Goal: Task Accomplishment & Management: Complete application form

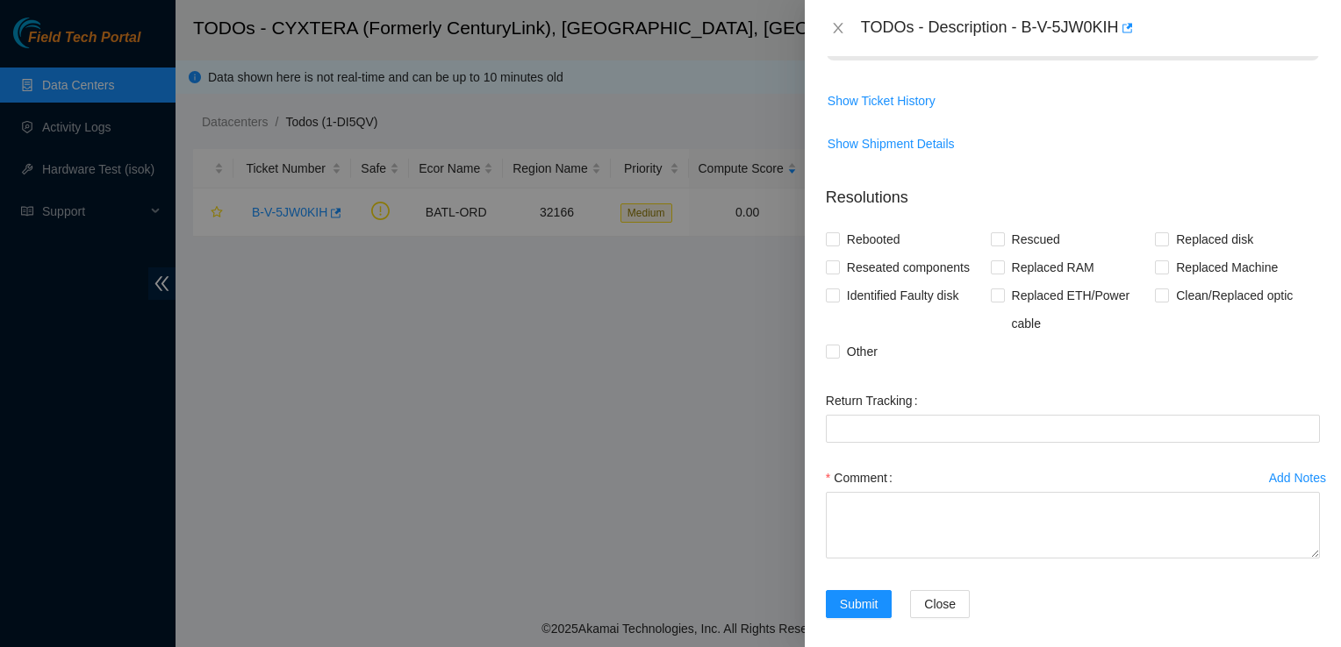
scroll to position [1462, 0]
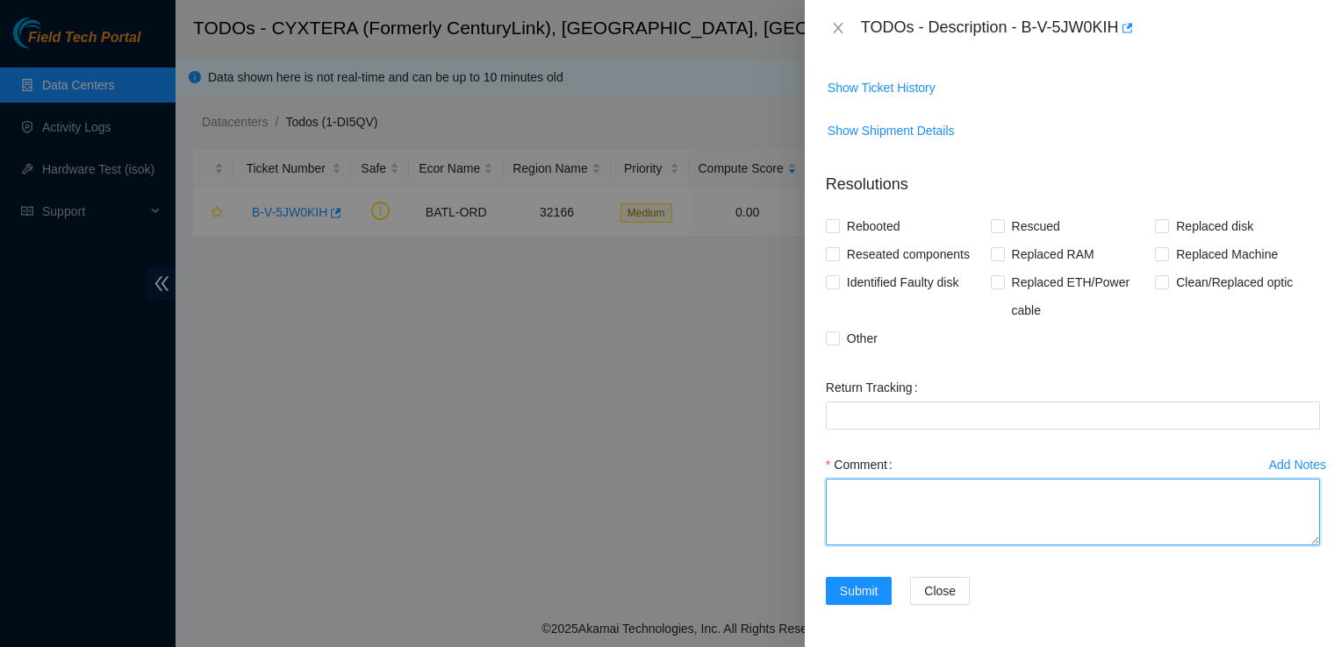
drag, startPoint x: 869, startPoint y: 481, endPoint x: 864, endPoint y: 490, distance: 10.2
click at [869, 486] on textarea "Comment" at bounding box center [1073, 512] width 494 height 67
type textarea "This is a duplicate that of one I completed [DATE]."
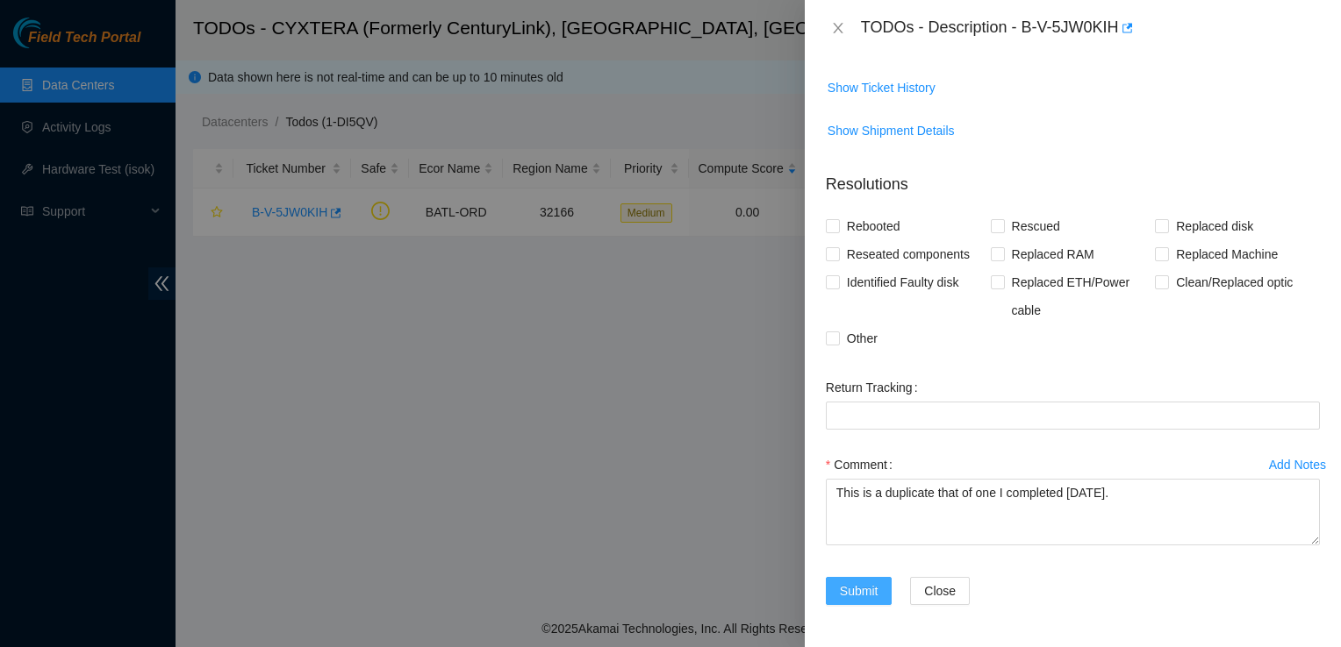
click at [855, 588] on span "Submit" at bounding box center [859, 591] width 39 height 19
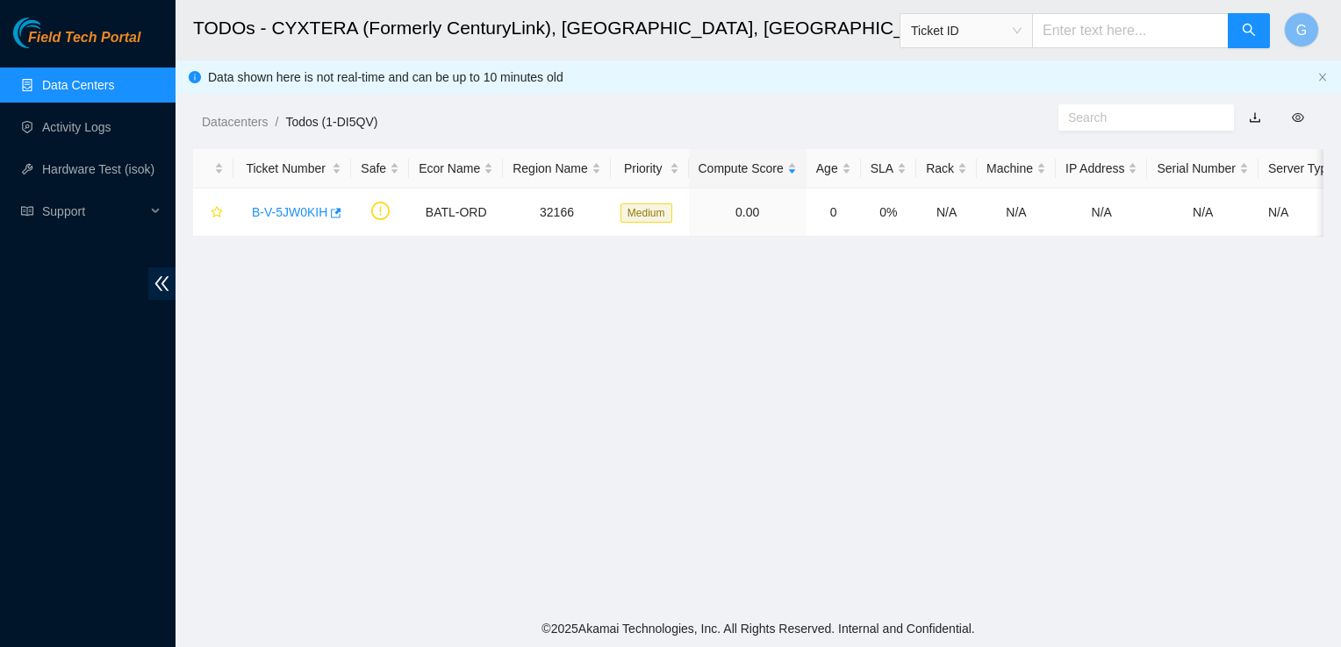
scroll to position [509, 0]
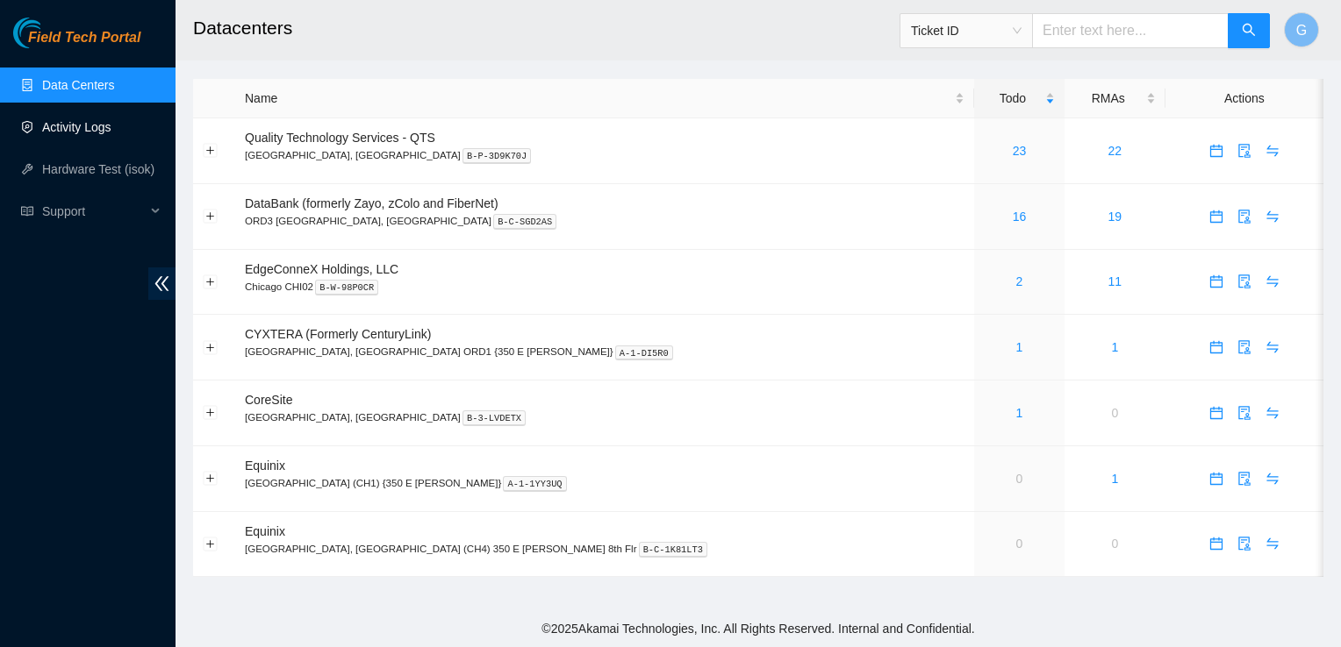
click at [70, 127] on link "Activity Logs" at bounding box center [76, 127] width 69 height 14
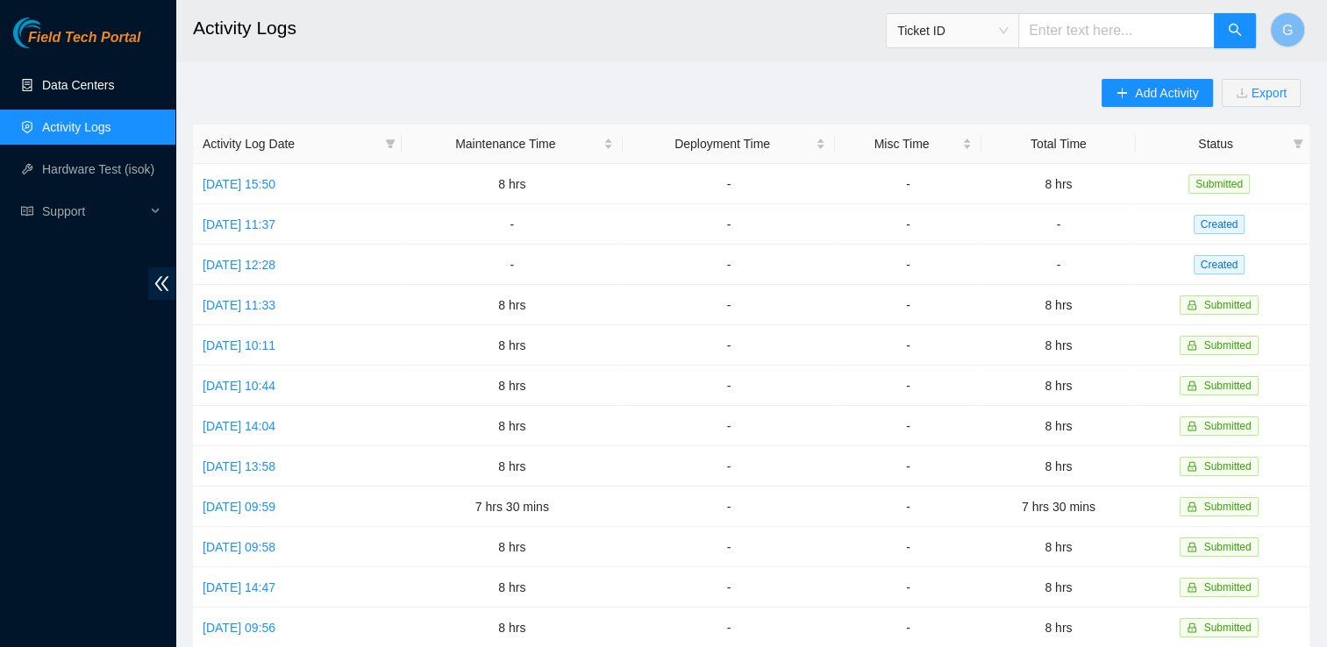
click at [74, 82] on link "Data Centers" at bounding box center [78, 85] width 72 height 14
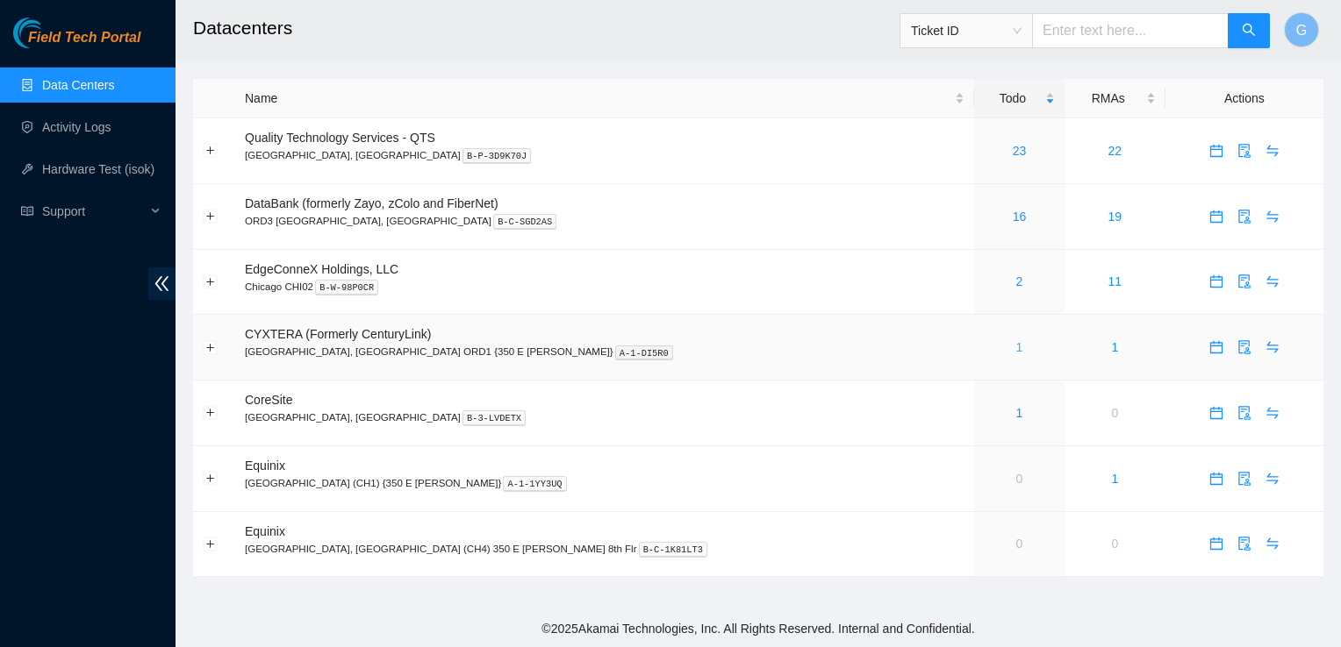
click at [1016, 346] on link "1" at bounding box center [1019, 347] width 7 height 14
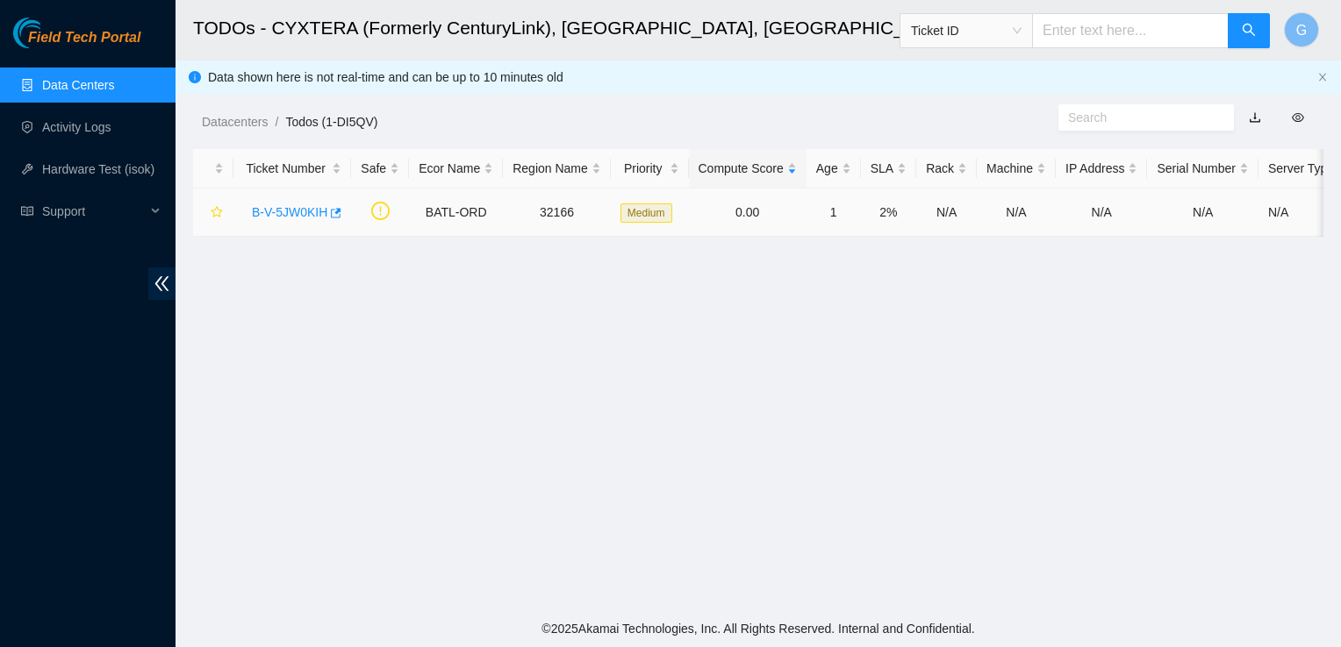
click at [294, 212] on link "B-V-5JW0KIH" at bounding box center [289, 212] width 75 height 14
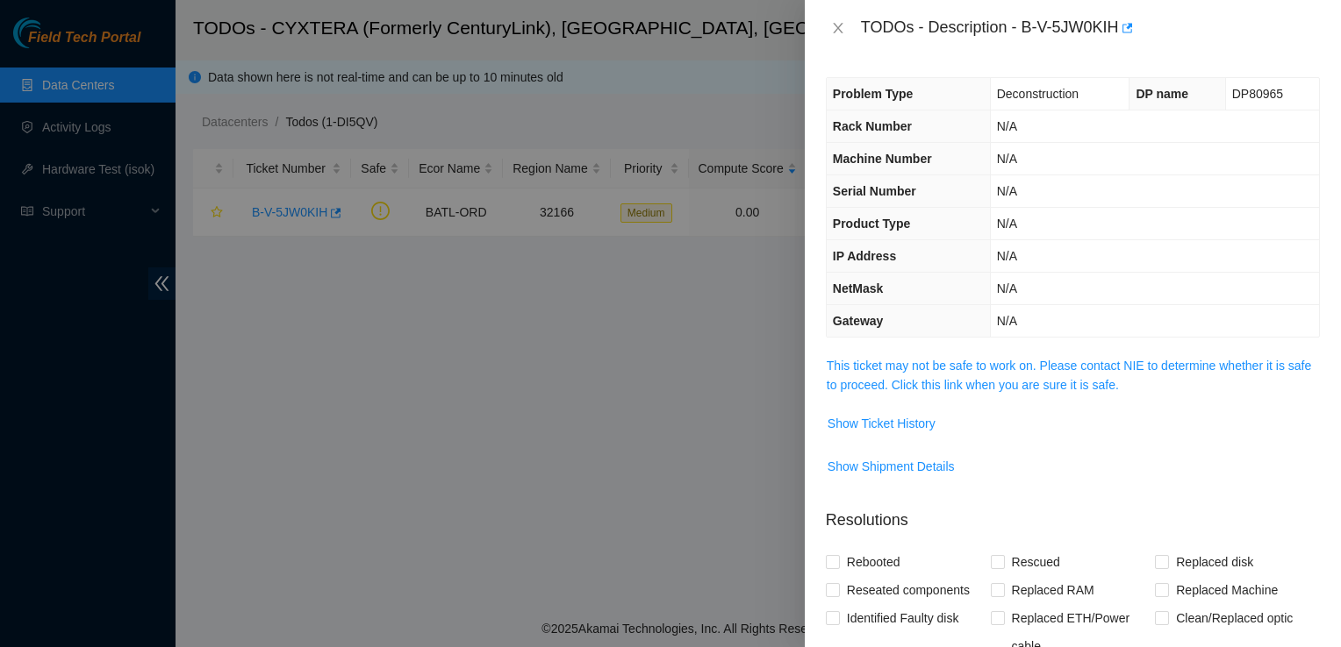
click at [1014, 373] on span "This ticket may not be safe to work on. Please contact NIE to determine whether…" at bounding box center [1072, 375] width 492 height 39
click at [981, 375] on link "This ticket may not be safe to work on. Please contact NIE to determine whether…" at bounding box center [1068, 375] width 484 height 33
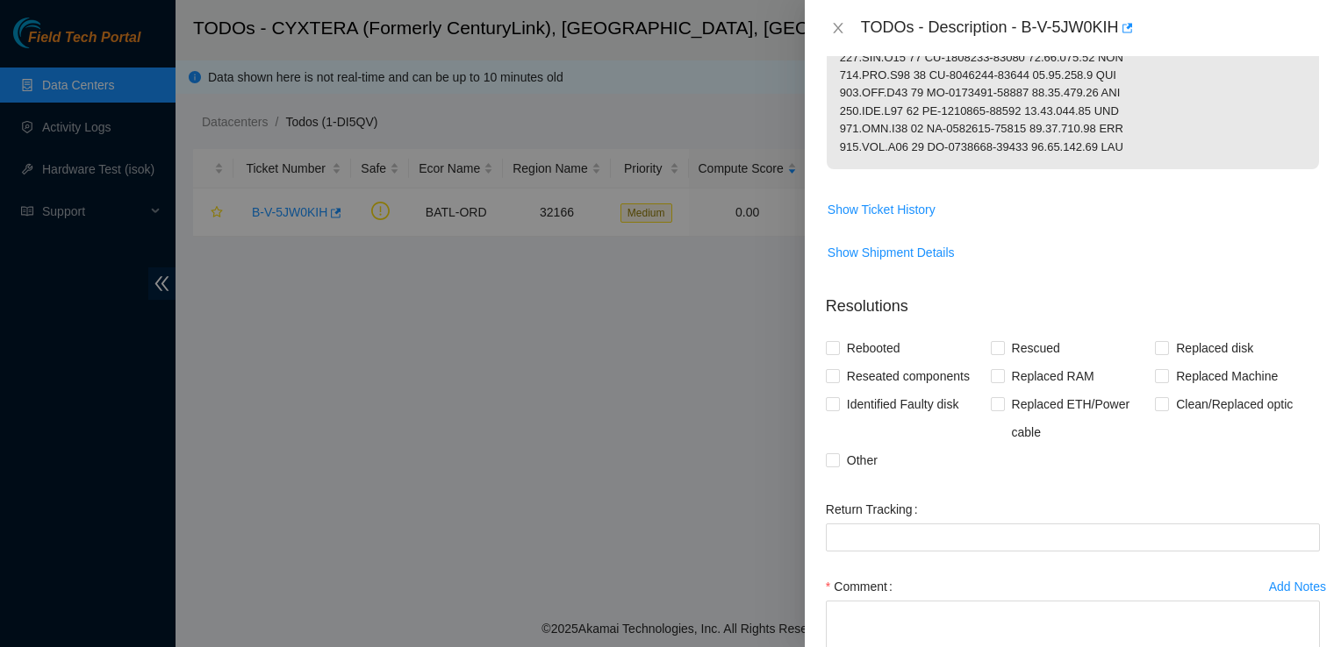
scroll to position [1404, 0]
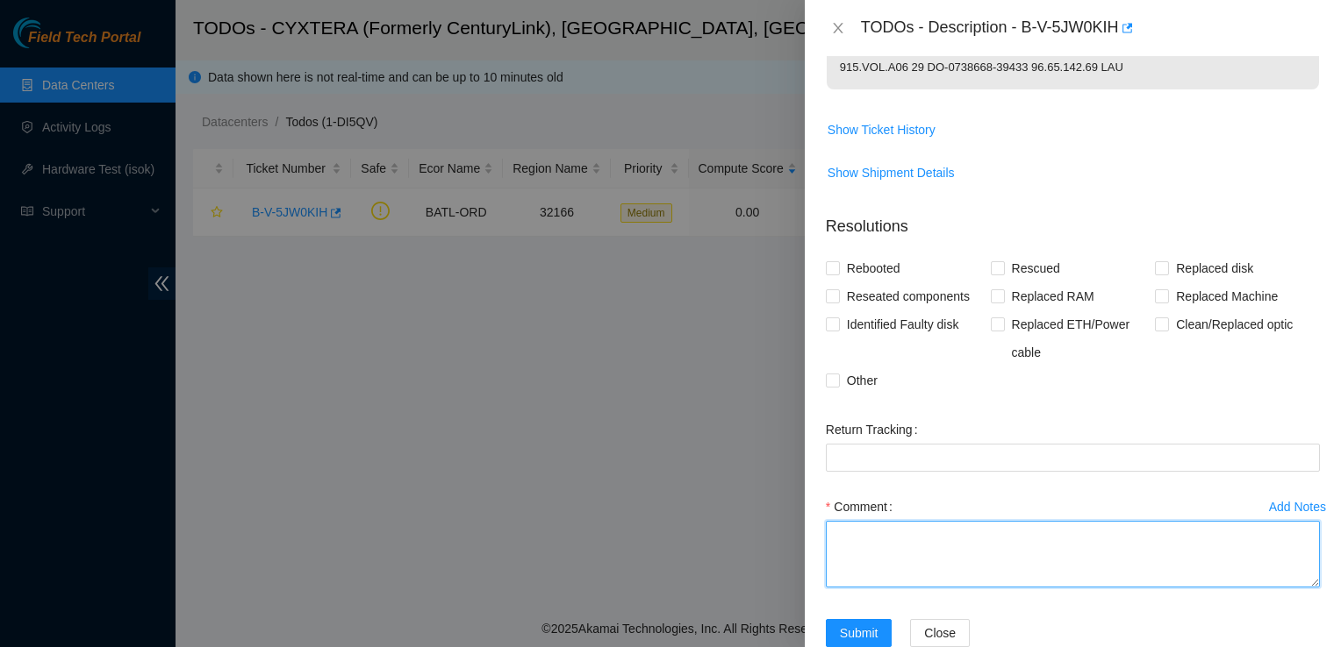
click at [880, 565] on textarea "Comment" at bounding box center [1073, 554] width 494 height 67
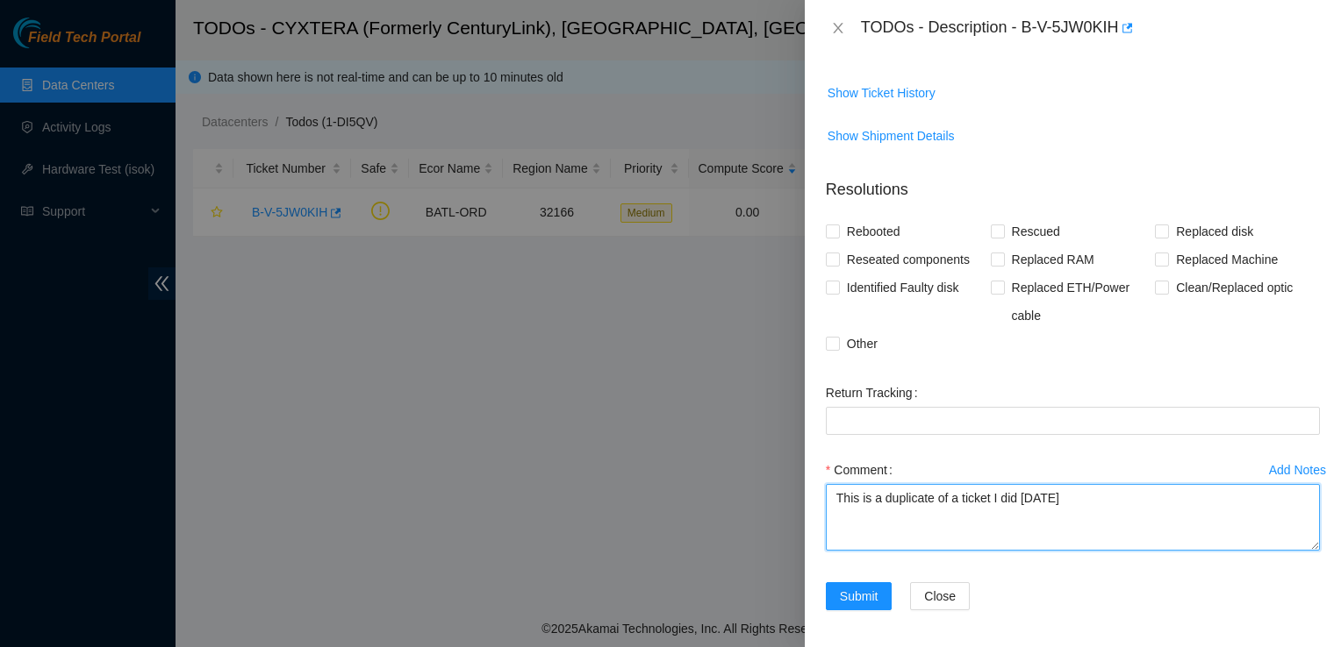
scroll to position [1462, 0]
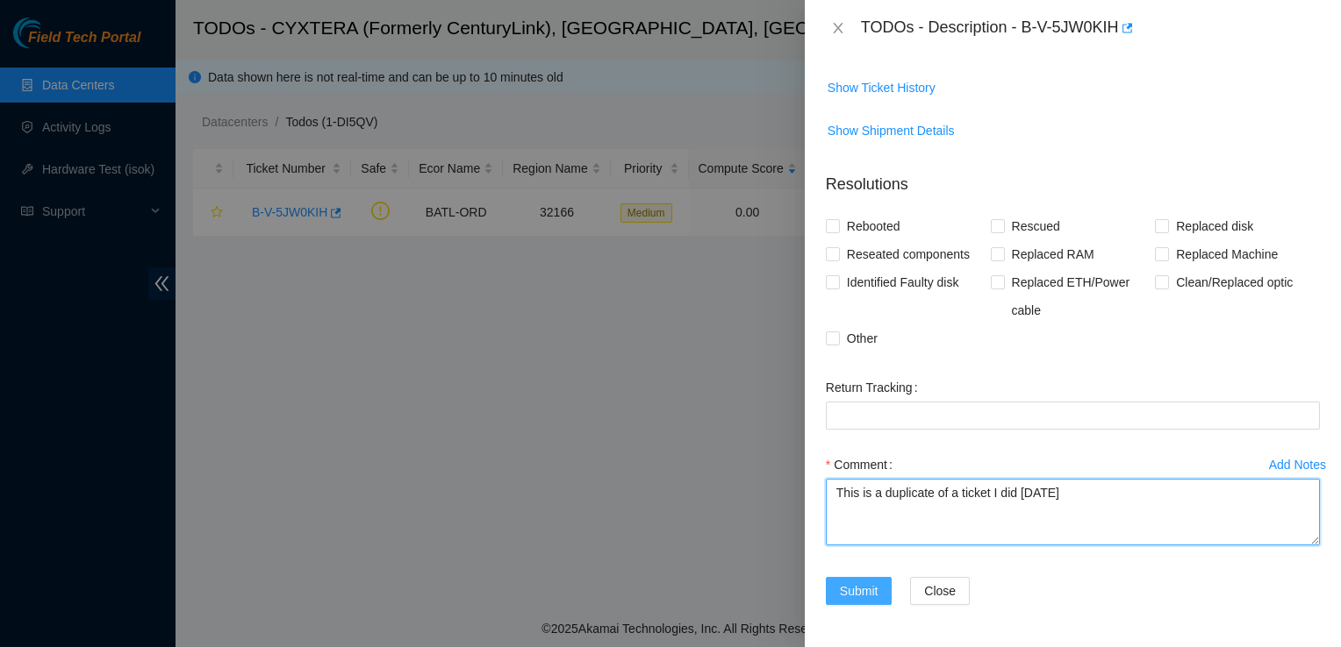
type textarea "This is a duplicate of a ticket I did yesterday"
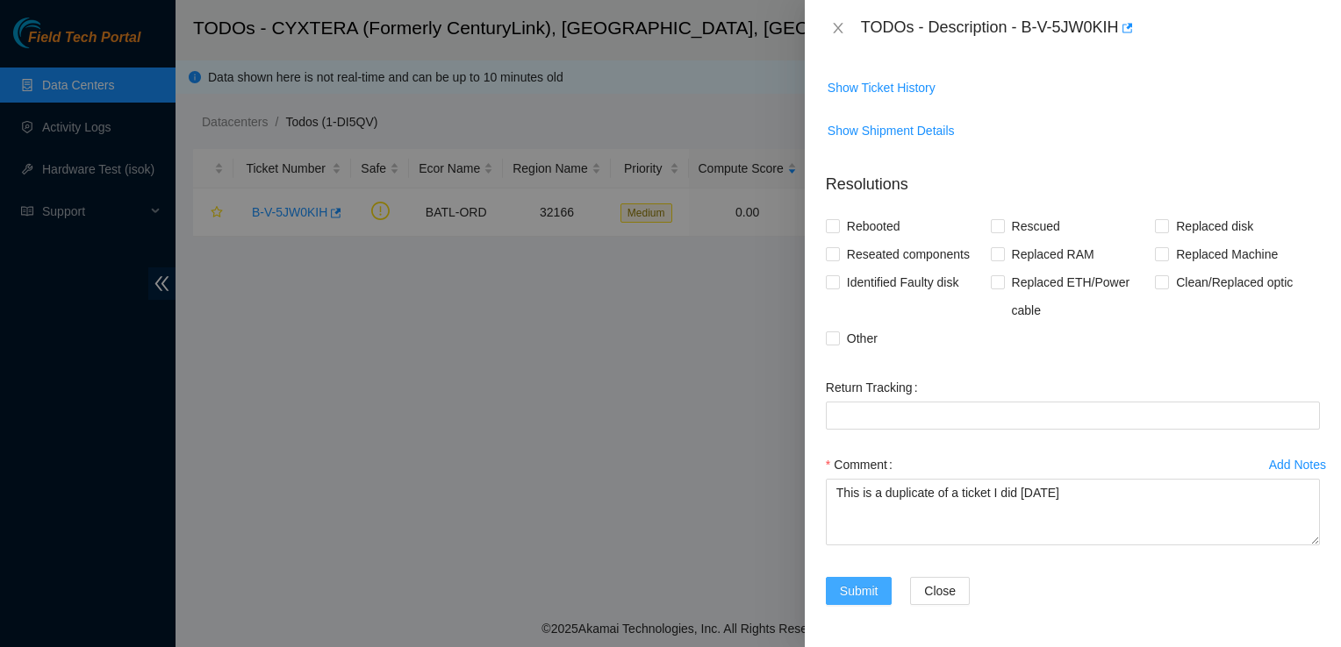
click at [871, 598] on span "Submit" at bounding box center [859, 591] width 39 height 19
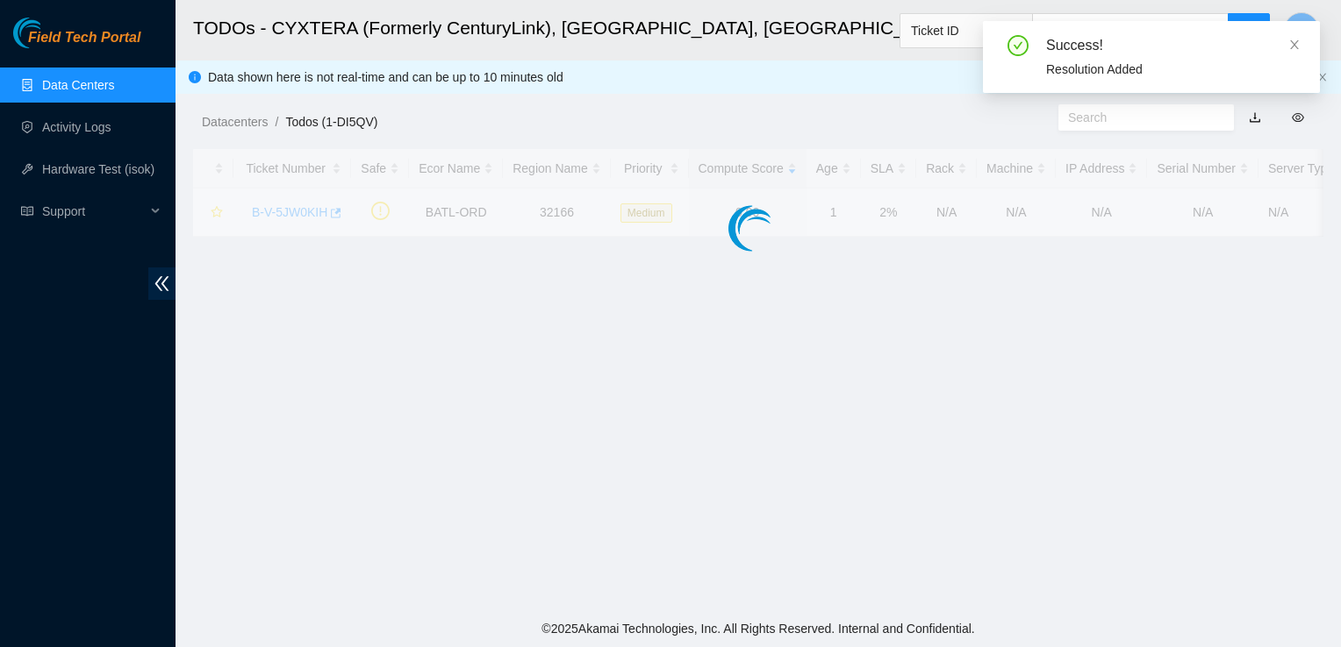
scroll to position [509, 0]
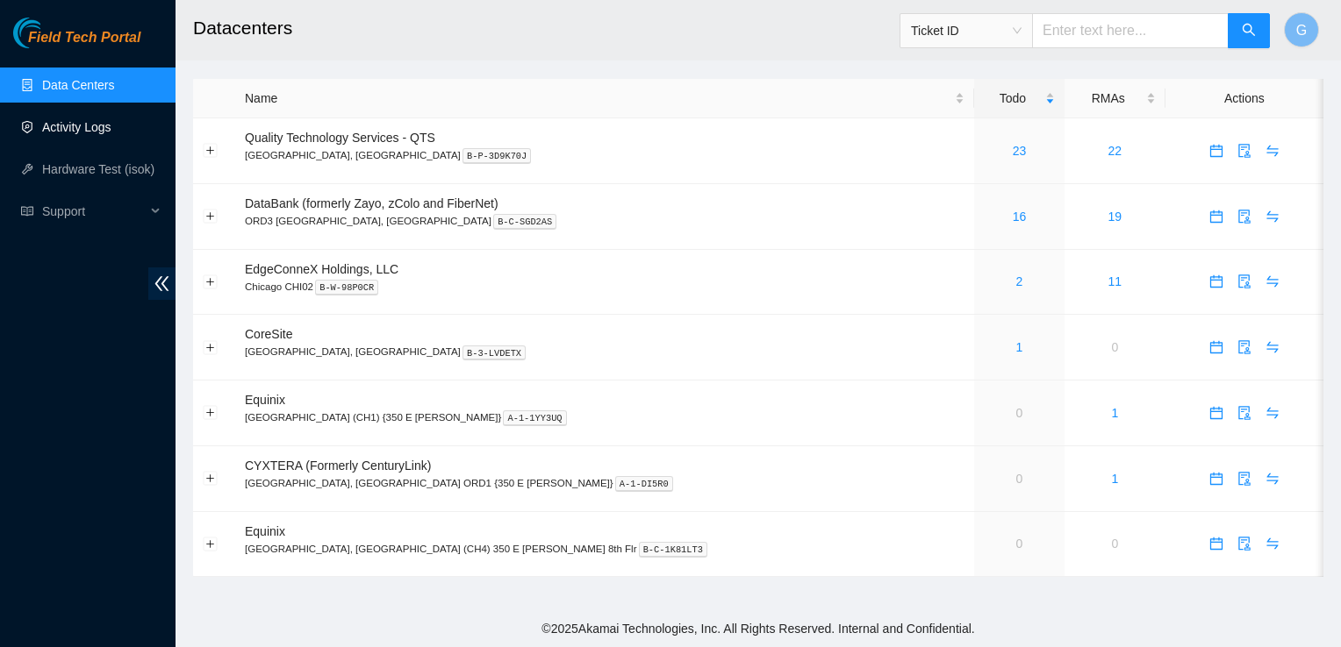
click at [70, 128] on link "Activity Logs" at bounding box center [76, 127] width 69 height 14
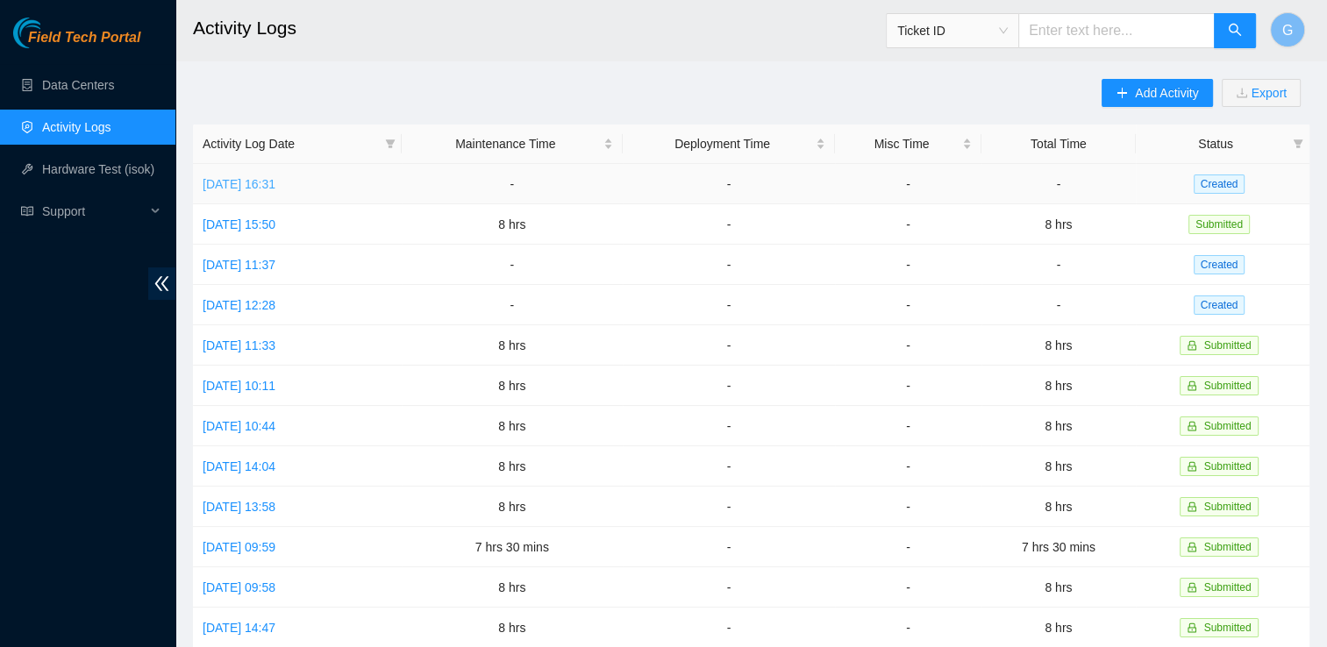
click at [257, 182] on link "Fri, 15 Aug 2025 16:31" at bounding box center [239, 184] width 73 height 14
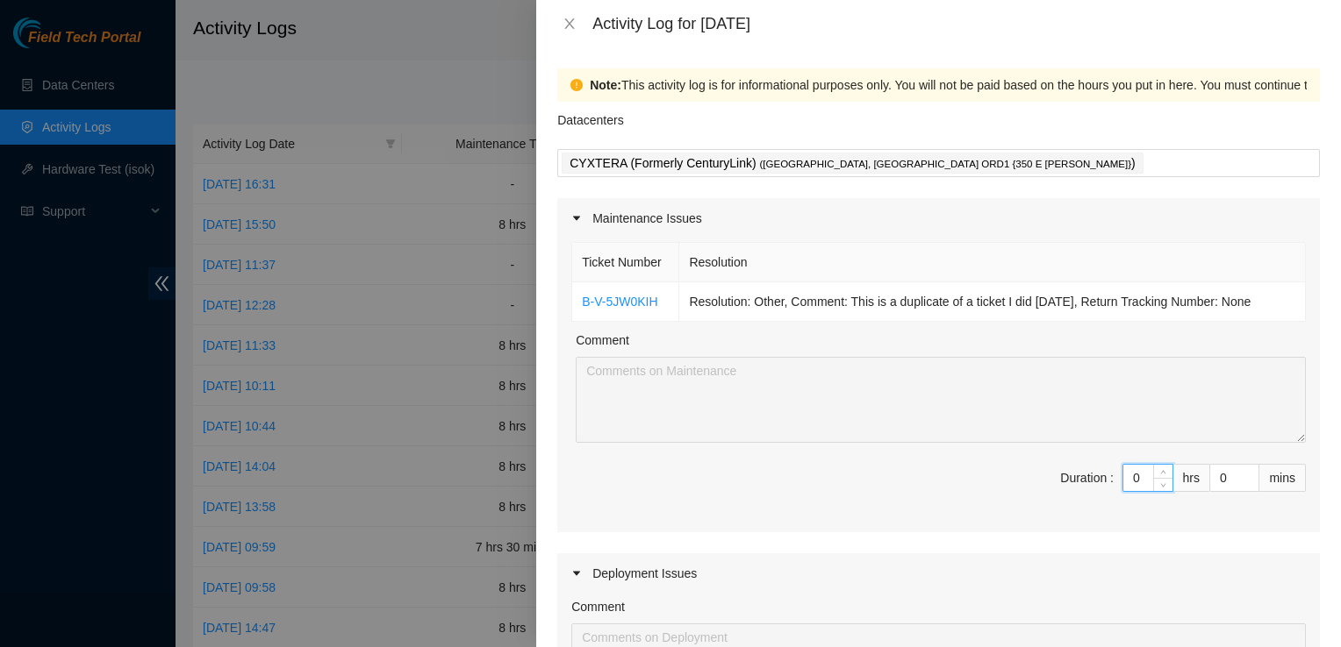
drag, startPoint x: 1131, startPoint y: 471, endPoint x: 956, endPoint y: 450, distance: 175.9
click at [956, 450] on div "Ticket Number Resolution B-V-5JW0KIH Resolution: Other, Comment: This is a dupl…" at bounding box center [938, 386] width 762 height 294
type input "8"
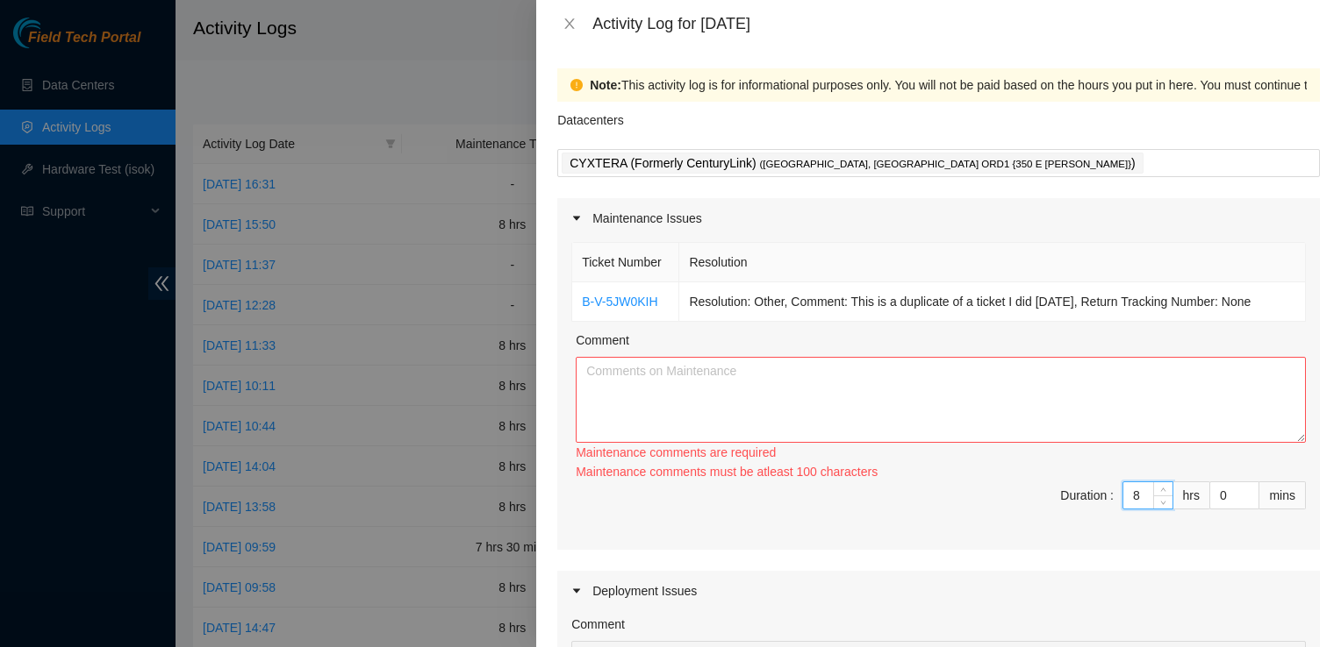
type input "8"
click at [739, 377] on textarea "Comment" at bounding box center [941, 400] width 730 height 86
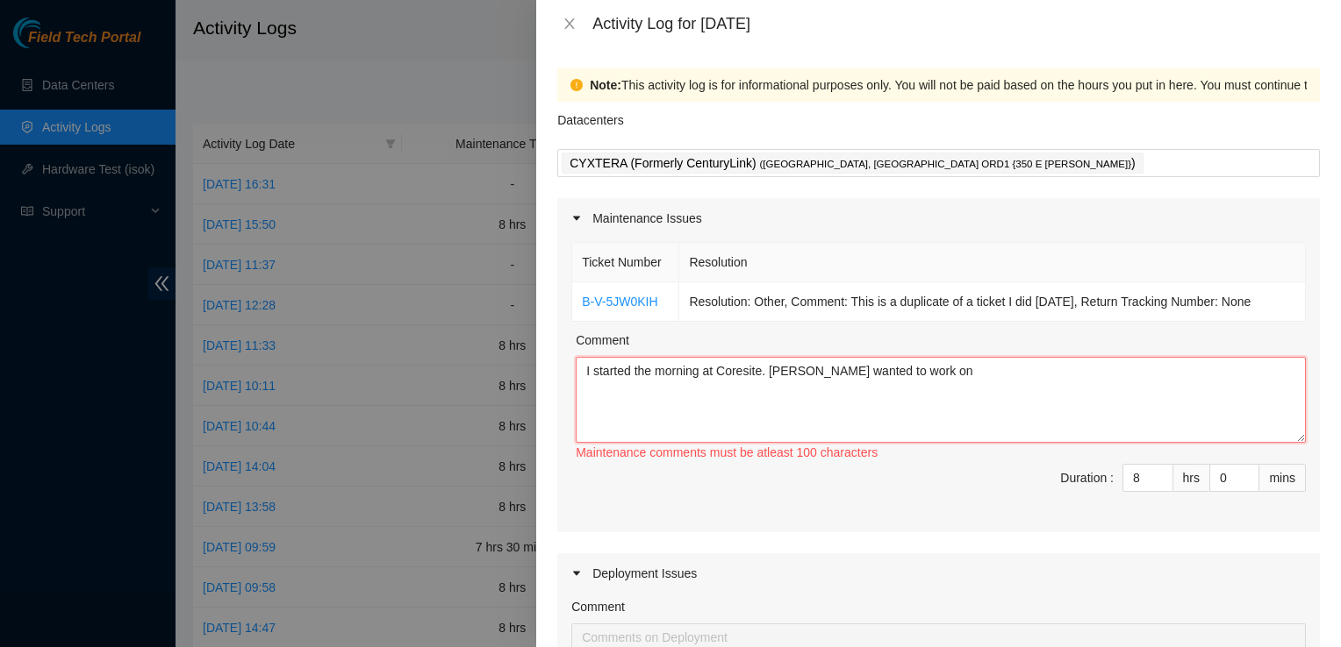
click at [1218, 395] on textarea "I started the morning at Coresite. Dave Pryor wanted to work on" at bounding box center [941, 400] width 730 height 86
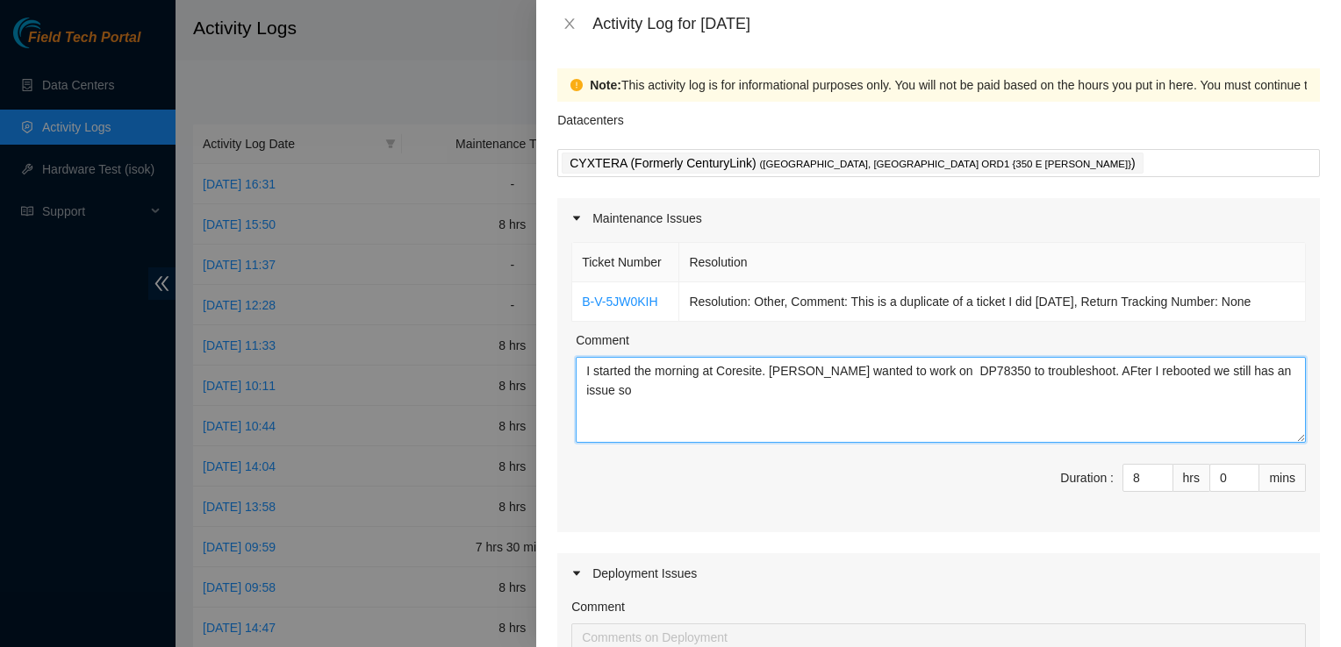
drag, startPoint x: 1080, startPoint y: 368, endPoint x: 1146, endPoint y: 392, distance: 70.2
click at [1146, 392] on textarea "I started the morning at Coresite. Dave Pryor wanted to work on DP78350 to trou…" at bounding box center [941, 400] width 730 height 86
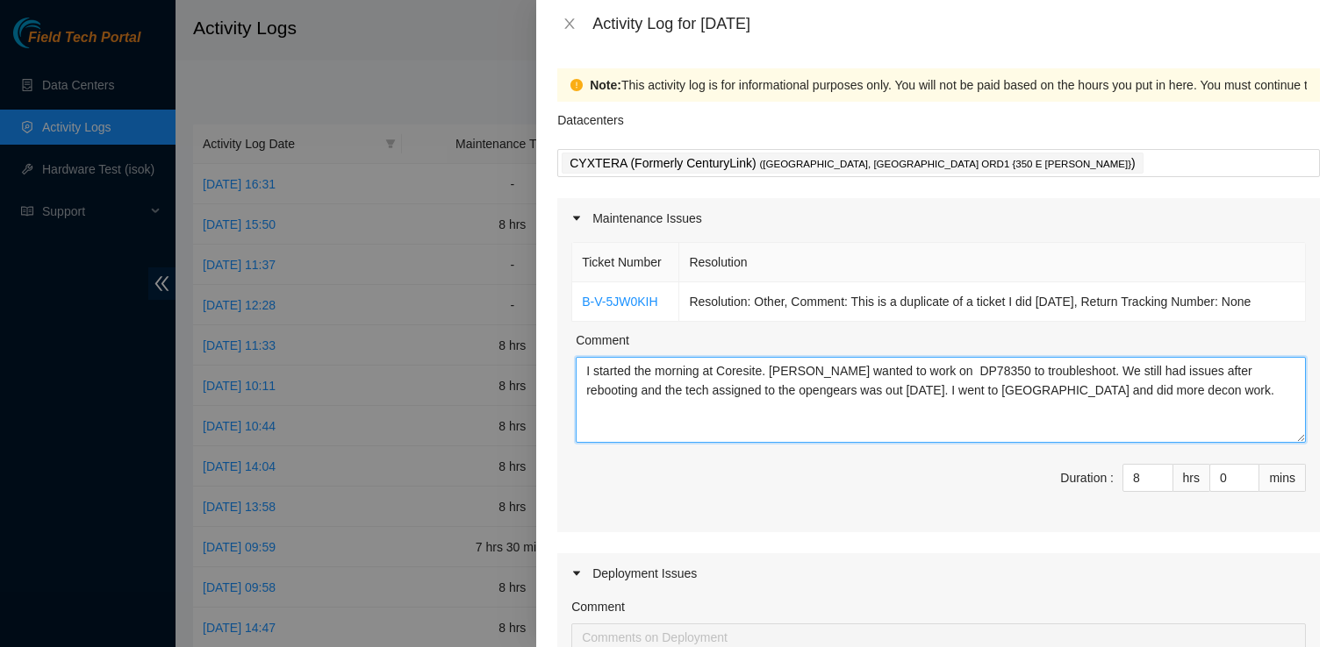
paste textarea "DP76528"
paste textarea "DP76524"
paste textarea "DP76523"
paste textarea "DP76522"
click at [642, 404] on textarea "I started the morning at Coresite. Dave Pryor wanted to work on DP78350 to trou…" at bounding box center [941, 400] width 730 height 86
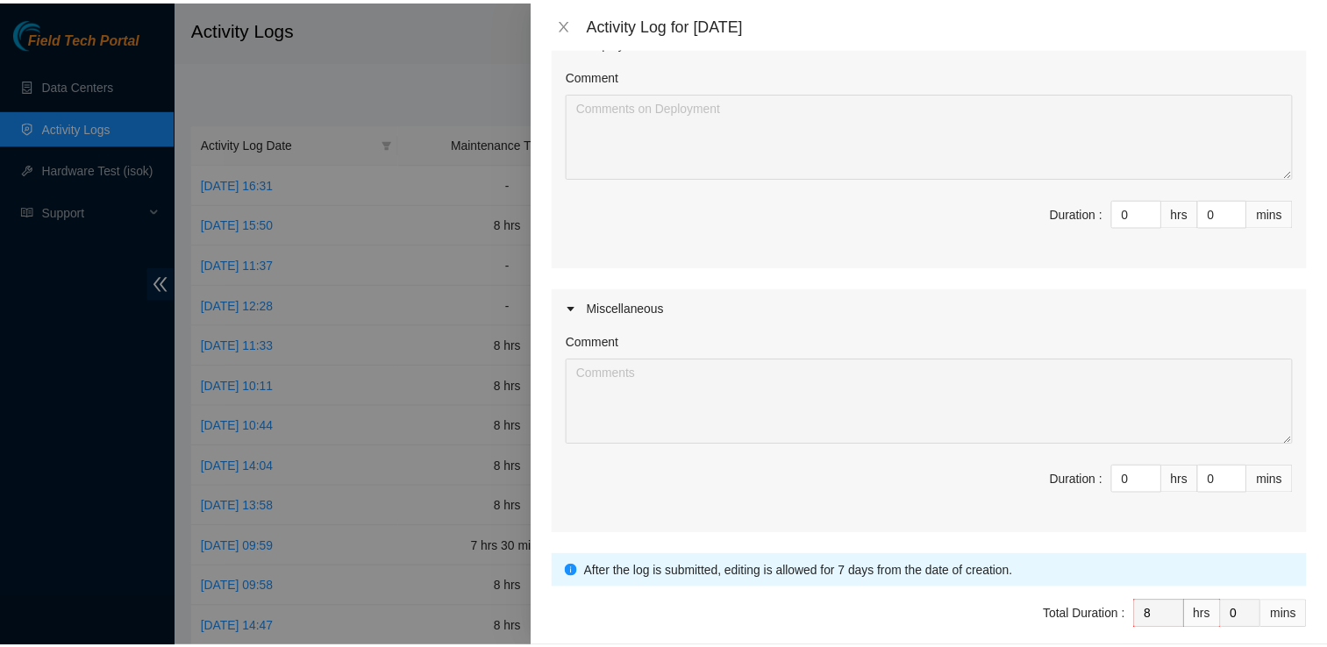
scroll to position [605, 0]
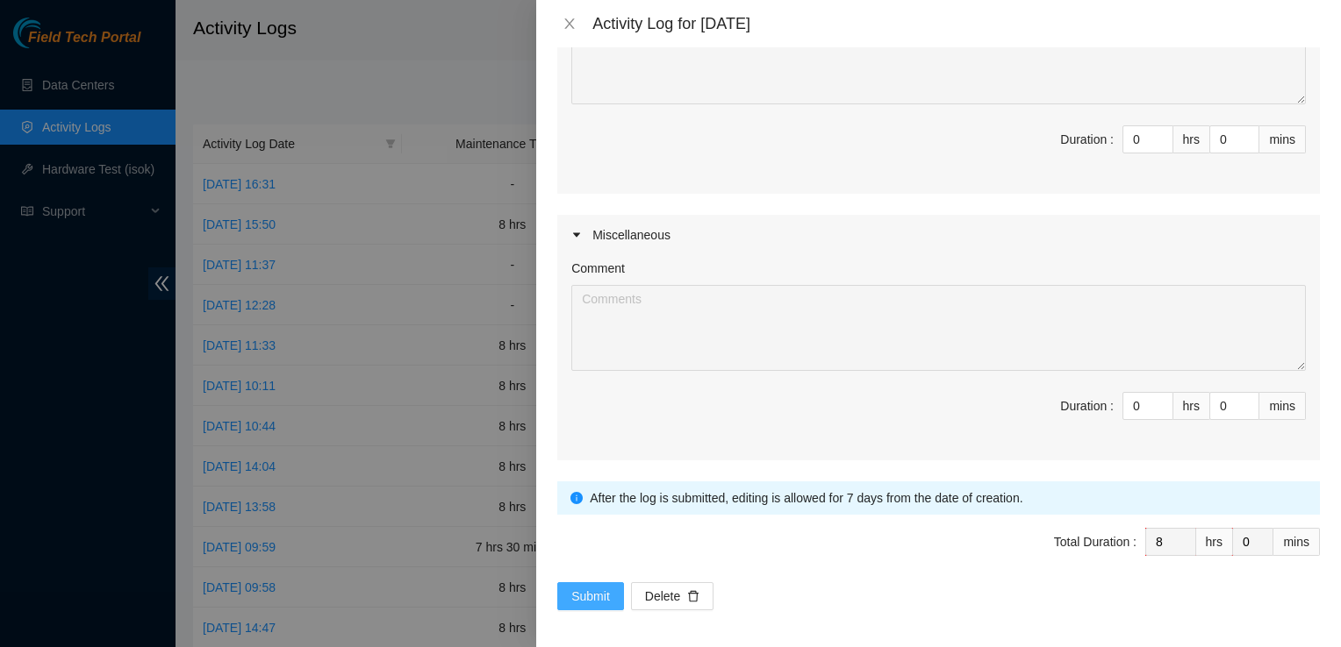
type textarea "I started the morning at Coresite. Dave Pryor wanted to work on DP78350 to trou…"
click at [603, 589] on span "Submit" at bounding box center [590, 596] width 39 height 19
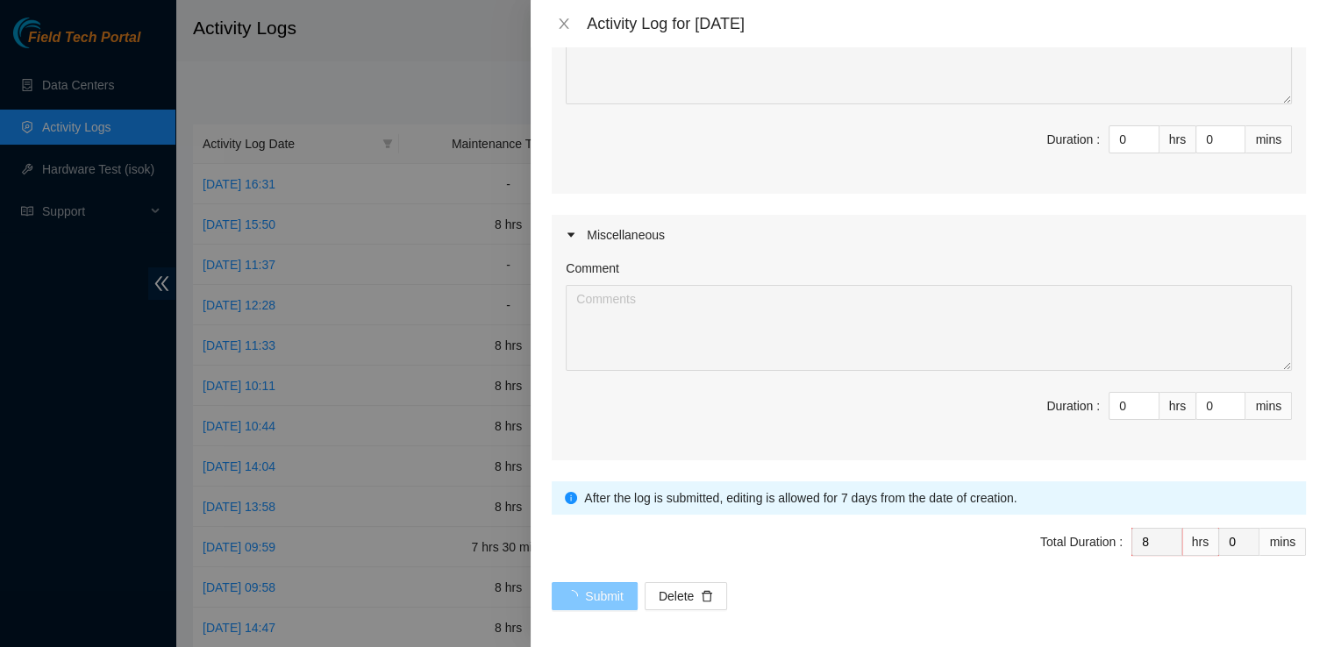
scroll to position [0, 0]
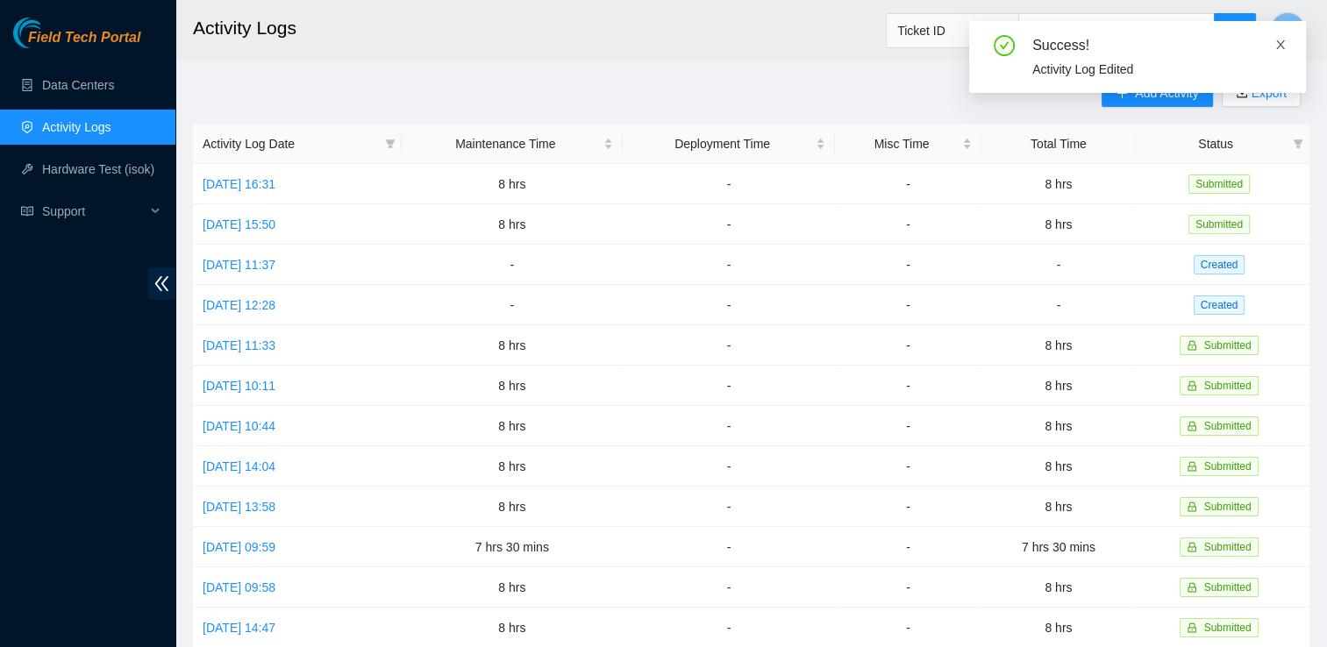
click at [1284, 39] on icon "close" at bounding box center [1281, 45] width 12 height 12
